Goal: Information Seeking & Learning: Learn about a topic

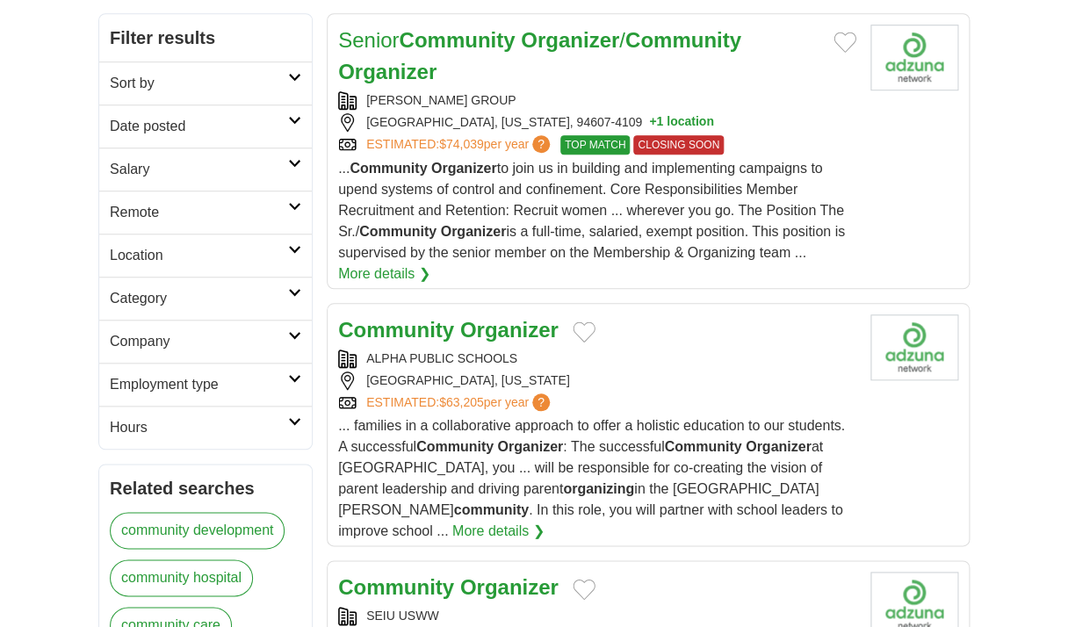
scroll to position [300, 0]
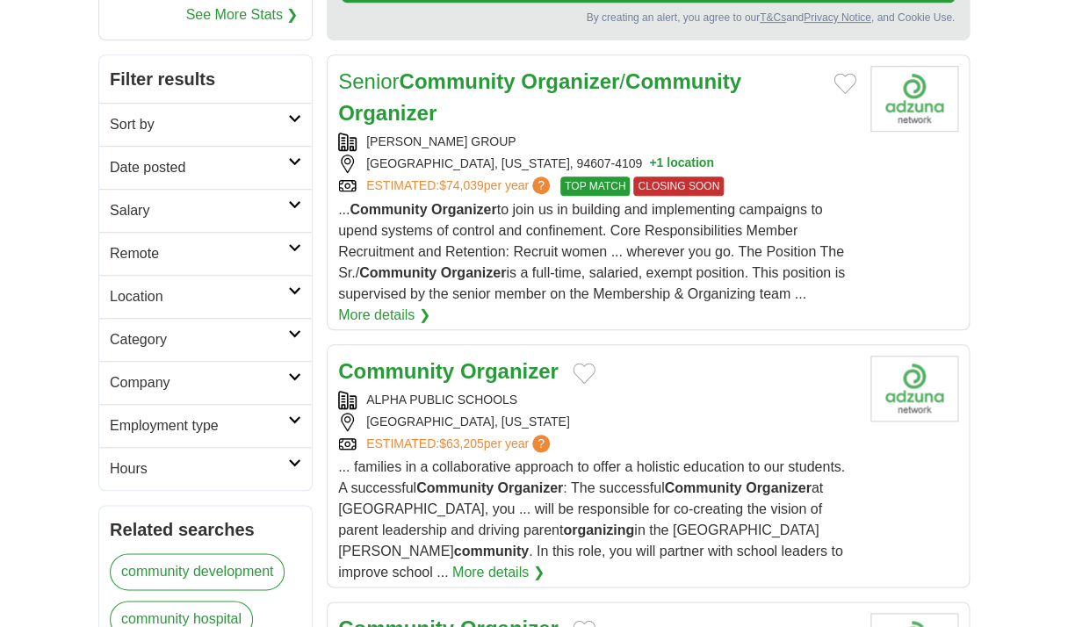
click at [409, 318] on link "More details ❯" at bounding box center [384, 315] width 92 height 21
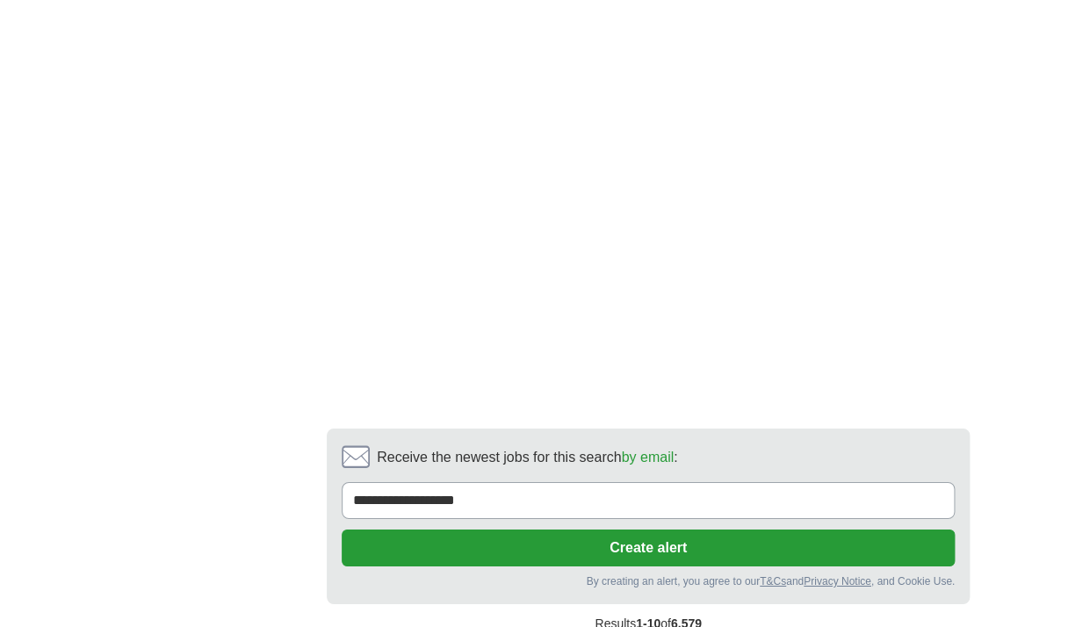
scroll to position [3671, 0]
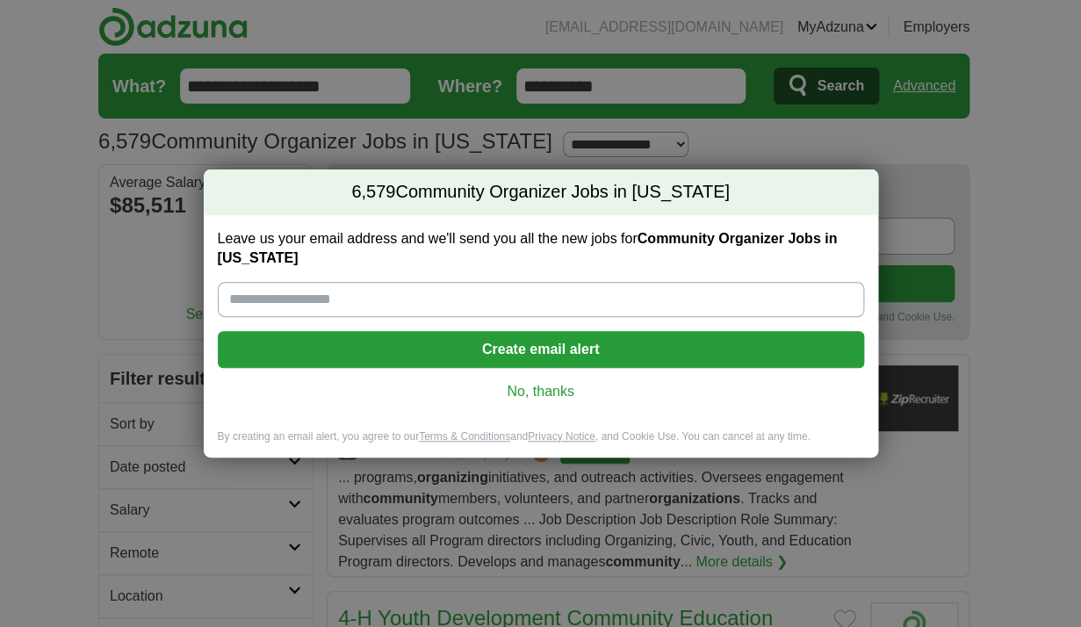
click at [467, 290] on input "Leave us your email address and we'll send you all the new jobs for Community O…" at bounding box center [541, 299] width 647 height 35
click at [560, 392] on link "No, thanks" at bounding box center [541, 391] width 618 height 19
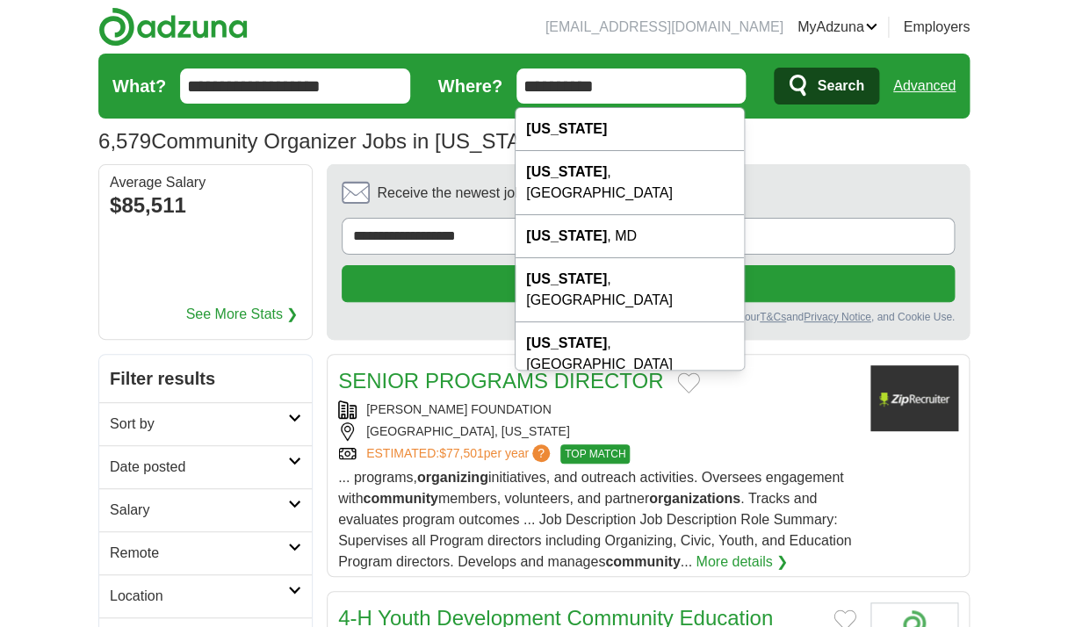
click at [524, 87] on input "**********" at bounding box center [632, 86] width 230 height 35
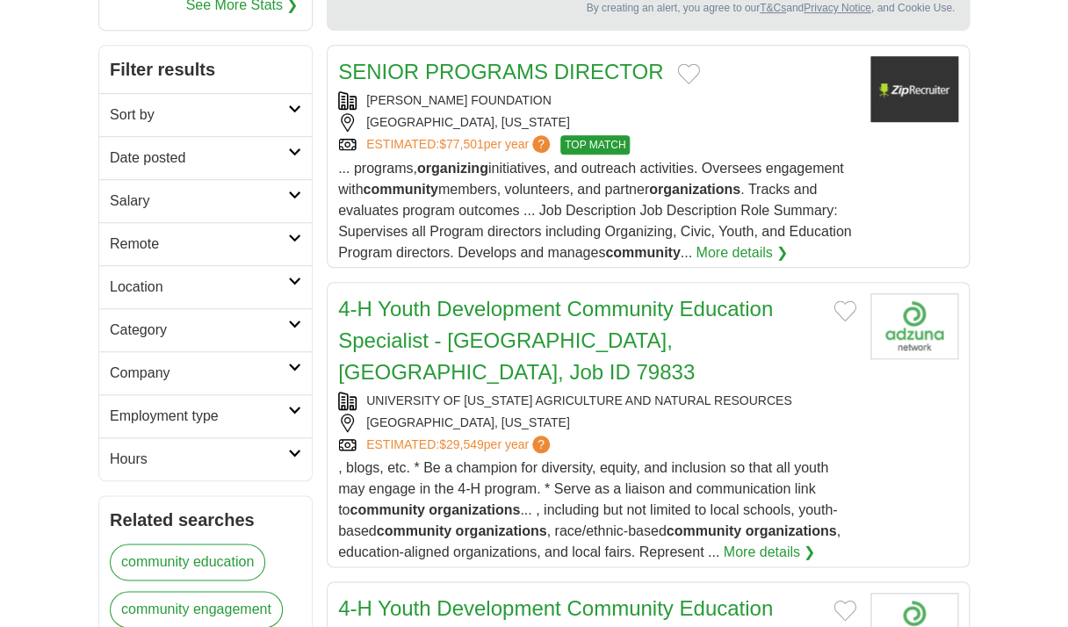
scroll to position [312, 0]
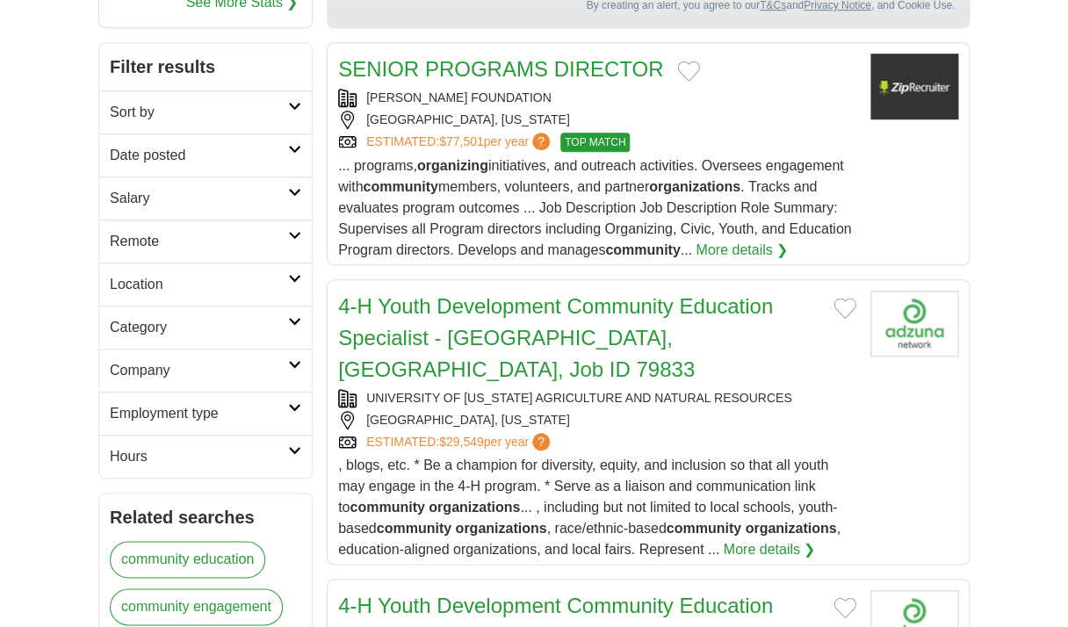
drag, startPoint x: 1076, startPoint y: 93, endPoint x: 1060, endPoint y: 235, distance: 143.2
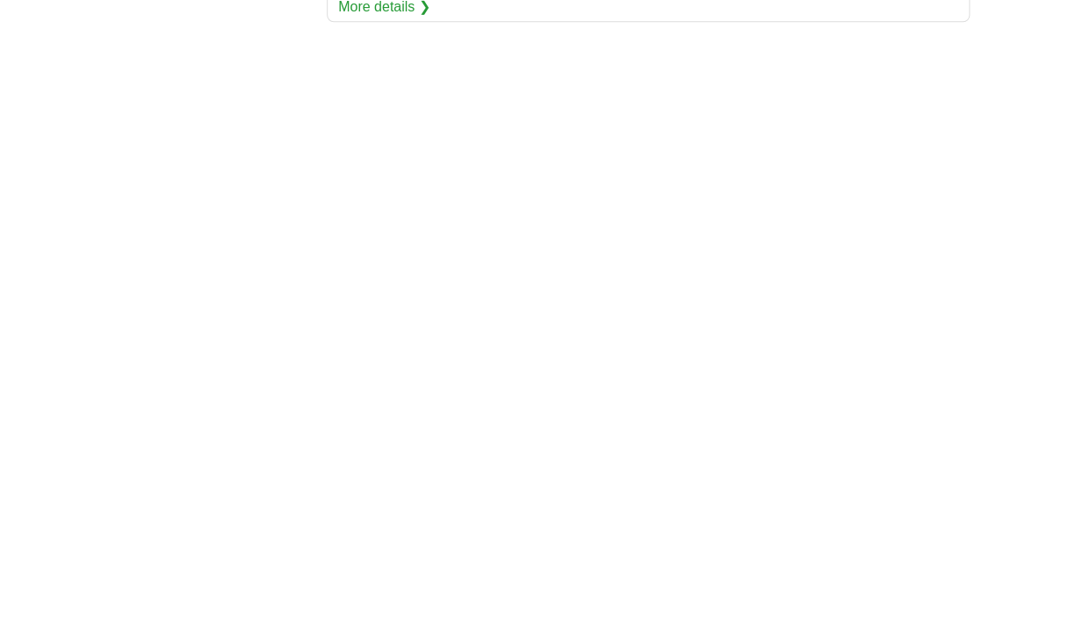
scroll to position [2918, 0]
